Goal: Task Accomplishment & Management: Manage account settings

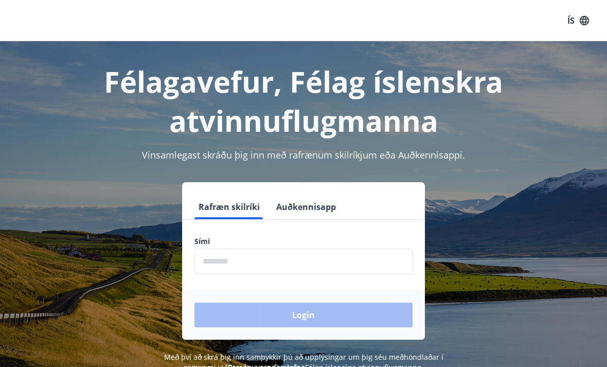
click at [263, 263] on input "phone" at bounding box center [303, 260] width 218 height 25
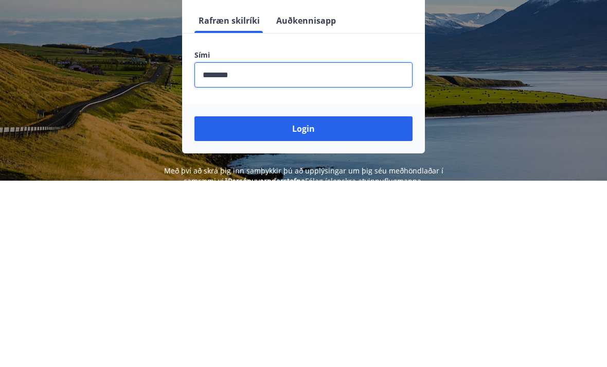
type input "********"
click at [349, 302] on button "Login" at bounding box center [303, 314] width 218 height 25
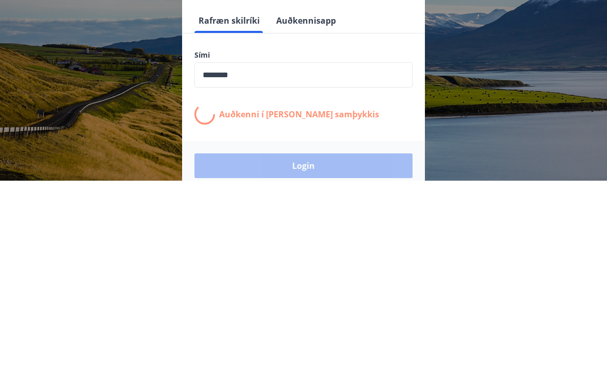
scroll to position [160, 0]
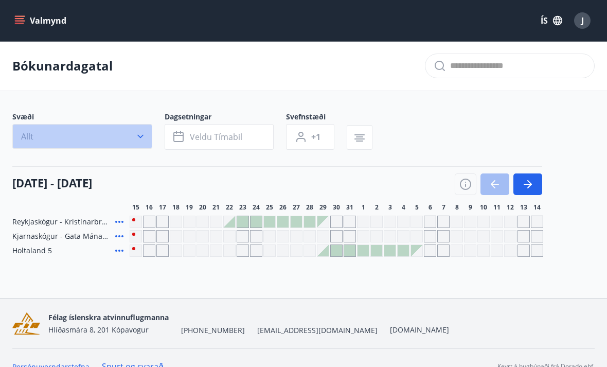
click at [138, 135] on icon "button" at bounding box center [140, 137] width 6 height 4
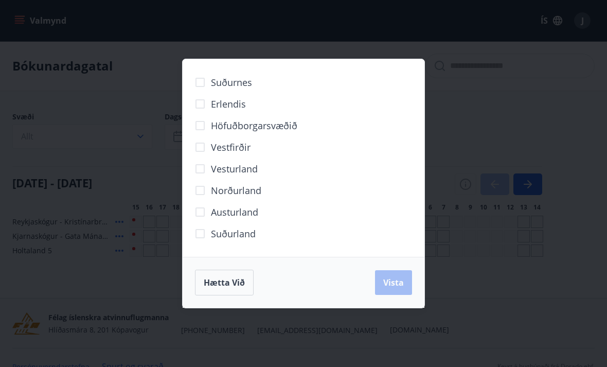
click at [247, 194] on span "Norðurland" at bounding box center [236, 190] width 50 height 13
click at [403, 281] on span "Vista" at bounding box center [393, 282] width 21 height 11
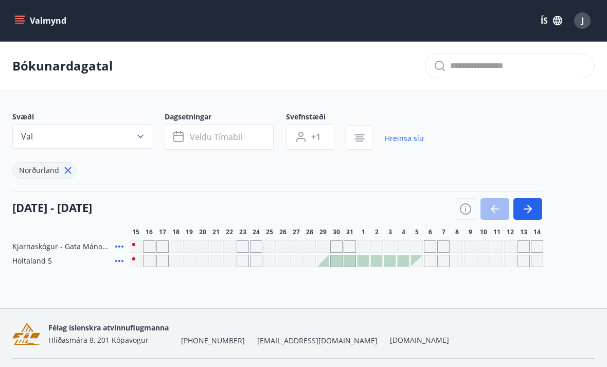
click at [144, 138] on icon "button" at bounding box center [140, 136] width 10 height 10
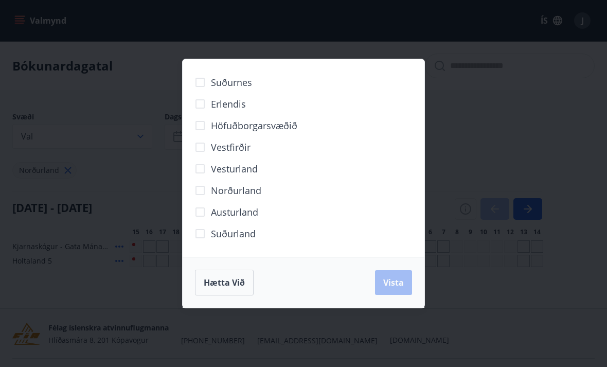
click at [232, 287] on span "Hætta við" at bounding box center [224, 282] width 41 height 11
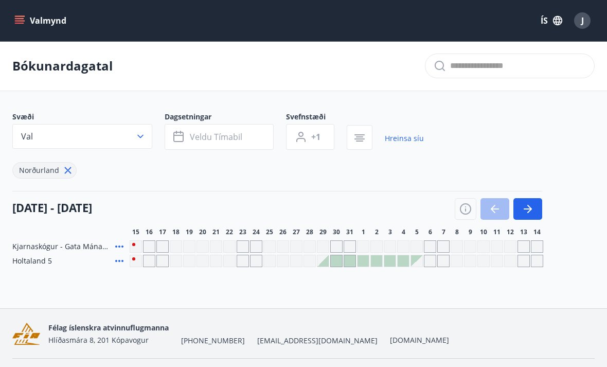
click at [68, 166] on icon at bounding box center [67, 170] width 11 height 11
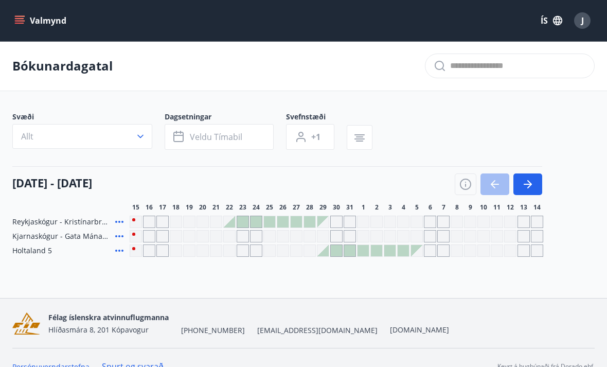
click at [139, 220] on div "Gráir dagar eru ekki bókanlegir" at bounding box center [136, 222] width 12 height 12
click at [151, 220] on div "Gráir dagar eru ekki bókanlegir" at bounding box center [149, 222] width 12 height 12
click at [164, 221] on div "Gráir dagar eru ekki bókanlegir" at bounding box center [162, 222] width 12 height 12
click at [242, 220] on div at bounding box center [242, 221] width 11 height 11
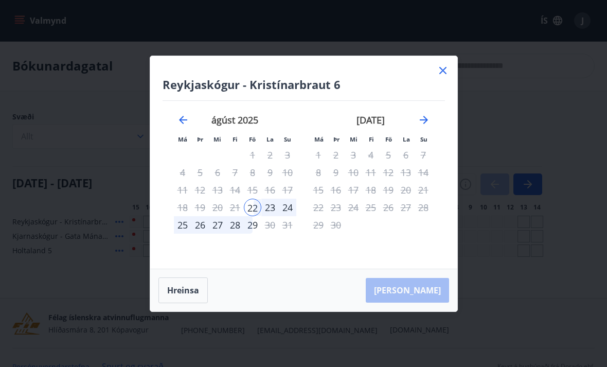
click at [444, 72] on icon at bounding box center [443, 70] width 12 height 12
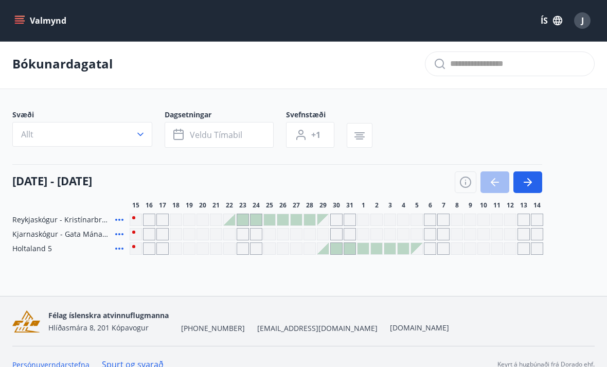
scroll to position [2, 0]
